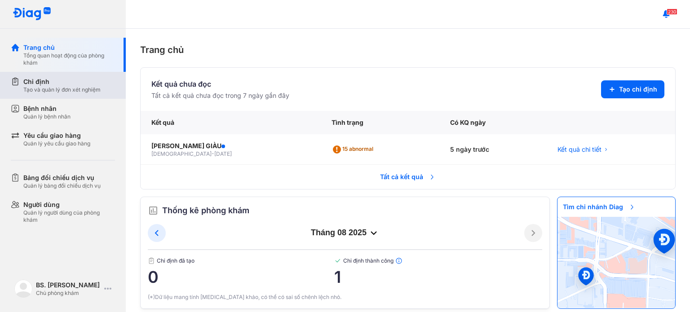
click at [100, 89] on div "Tạo và quản lý đơn xét nghiệm" at bounding box center [61, 89] width 77 height 7
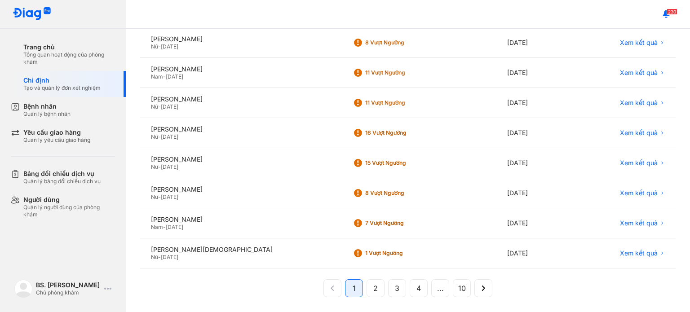
scroll to position [185, 0]
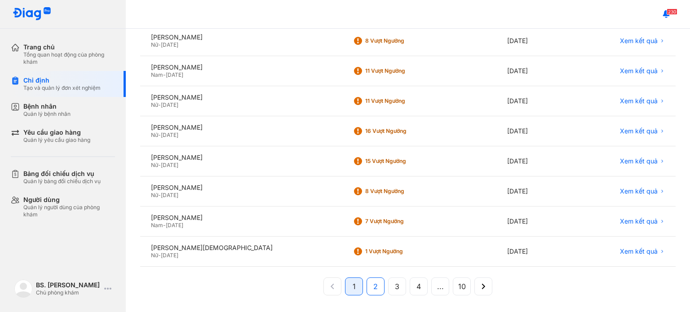
click at [388, 285] on button "2" at bounding box center [397, 287] width 18 height 18
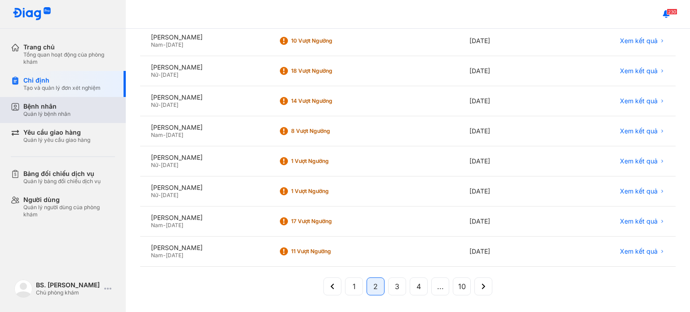
click at [82, 109] on div "Bệnh nhân Quản lý bệnh nhân" at bounding box center [69, 109] width 92 height 15
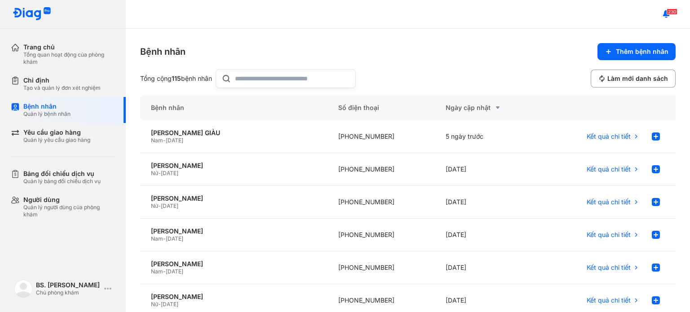
click at [320, 84] on input "text" at bounding box center [292, 79] width 115 height 18
type input "*****"
click at [193, 226] on div "Nguyễn Thị Kim Hương Nữ - 01/01/1961" at bounding box center [233, 235] width 187 height 33
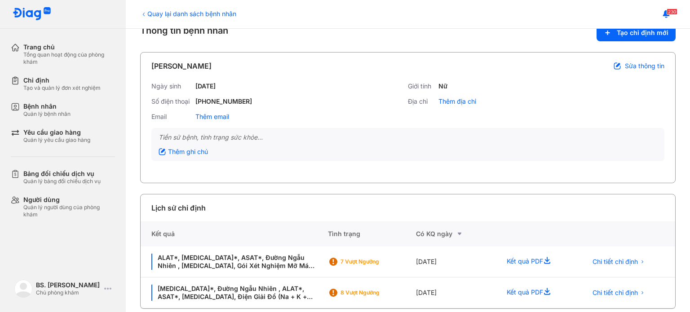
scroll to position [29, 0]
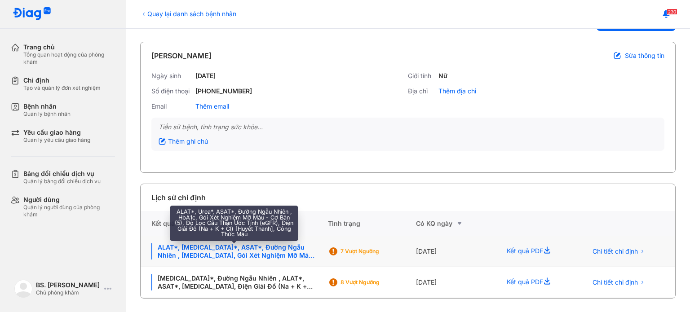
click at [285, 253] on div "ALAT*, [MEDICAL_DATA]*, ASAT*, Đường Ngẫu Nhiên , [MEDICAL_DATA], Gói Xét Nghiệ…" at bounding box center [234, 252] width 166 height 16
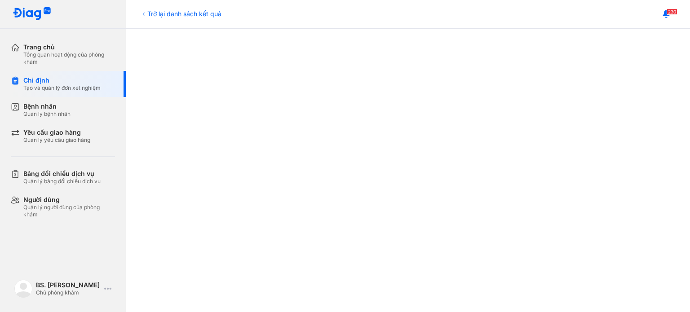
scroll to position [135, 0]
click at [155, 14] on div "Trở lại danh sách kết quả" at bounding box center [180, 13] width 81 height 9
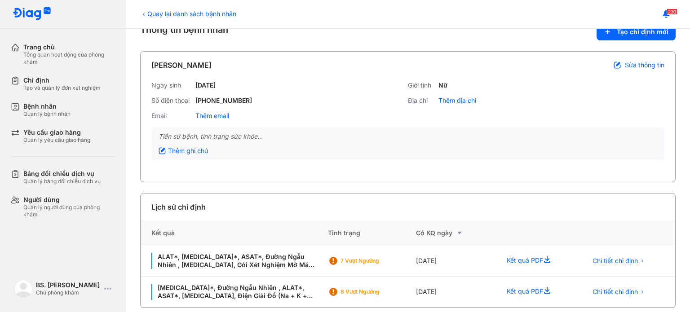
scroll to position [29, 0]
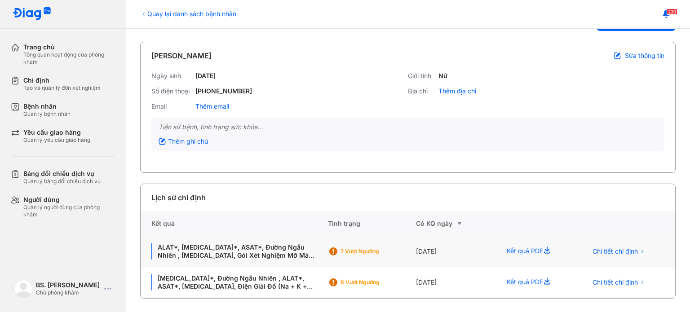
click at [440, 254] on div "[DATE]" at bounding box center [456, 251] width 80 height 31
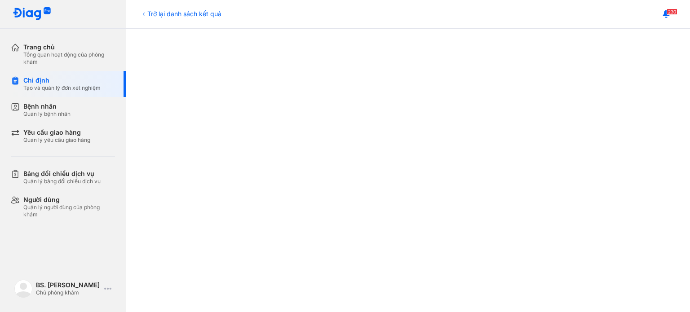
scroll to position [180, 0]
